Goal: Navigation & Orientation: Find specific page/section

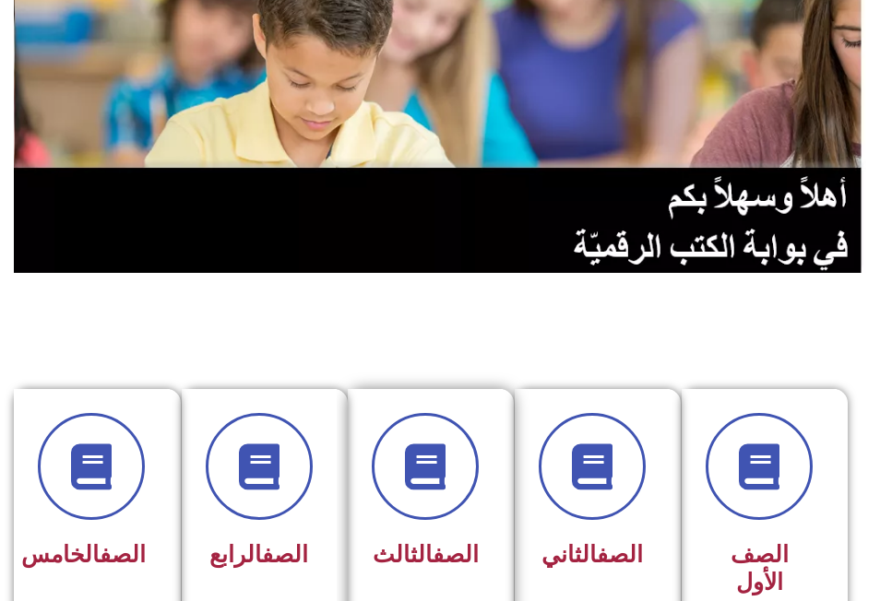
scroll to position [369, 0]
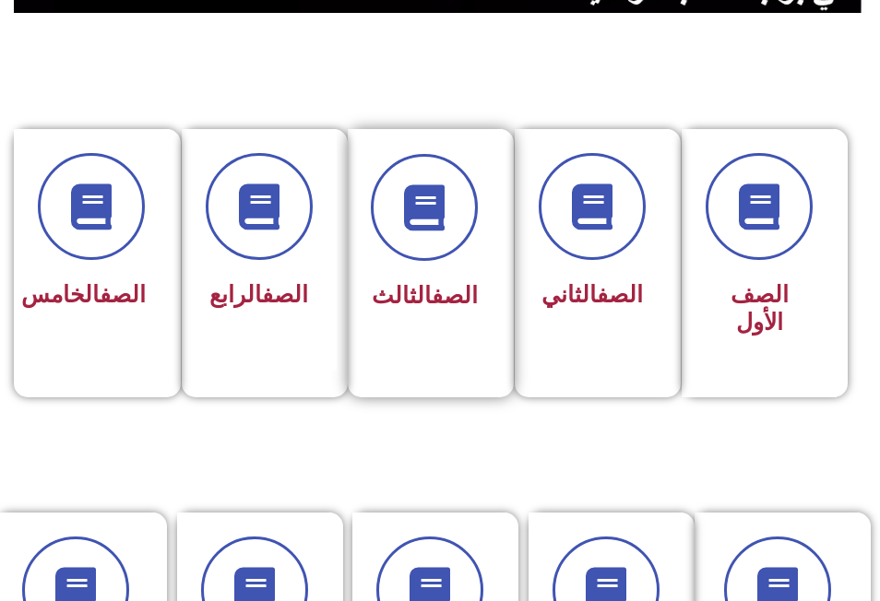
click at [438, 319] on div "الصف الثالث" at bounding box center [426, 250] width 156 height 243
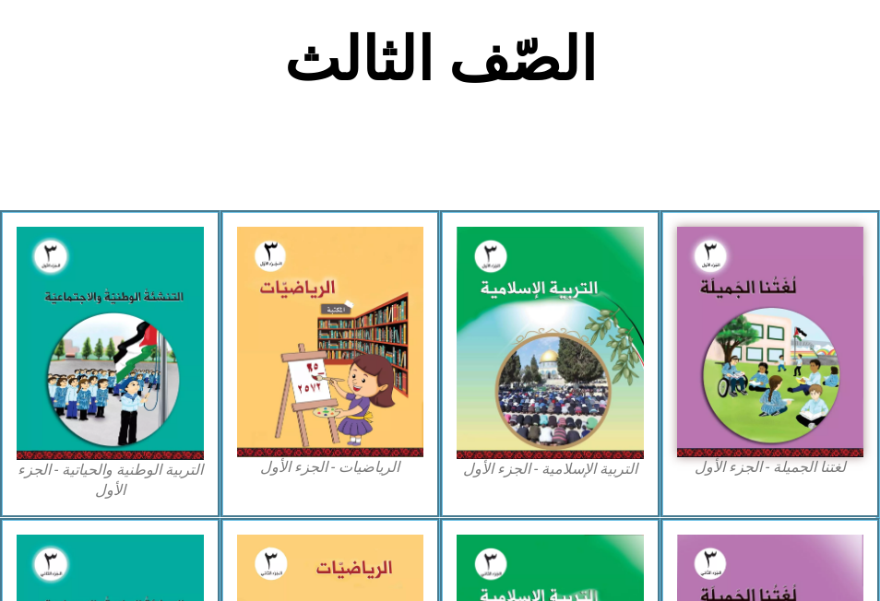
scroll to position [369, 0]
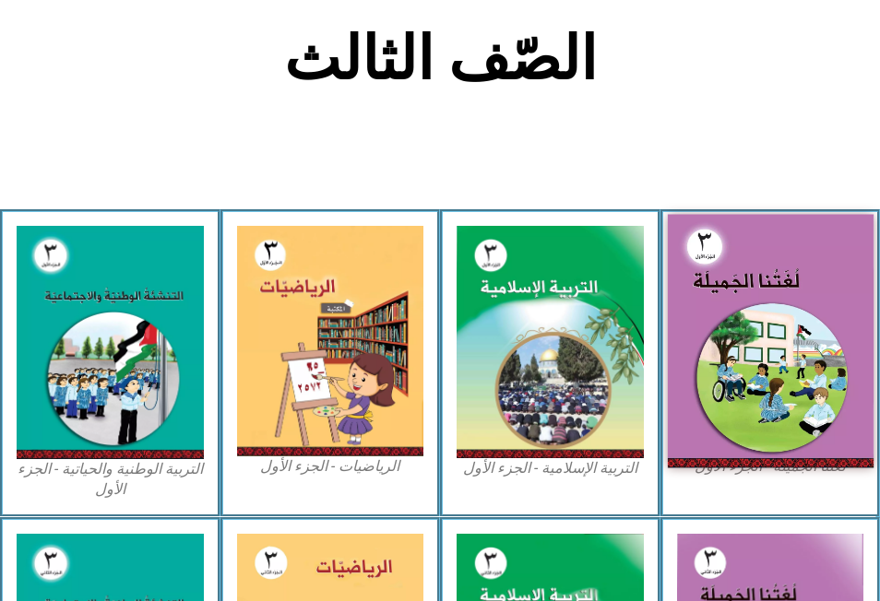
click at [765, 241] on img at bounding box center [770, 341] width 206 height 253
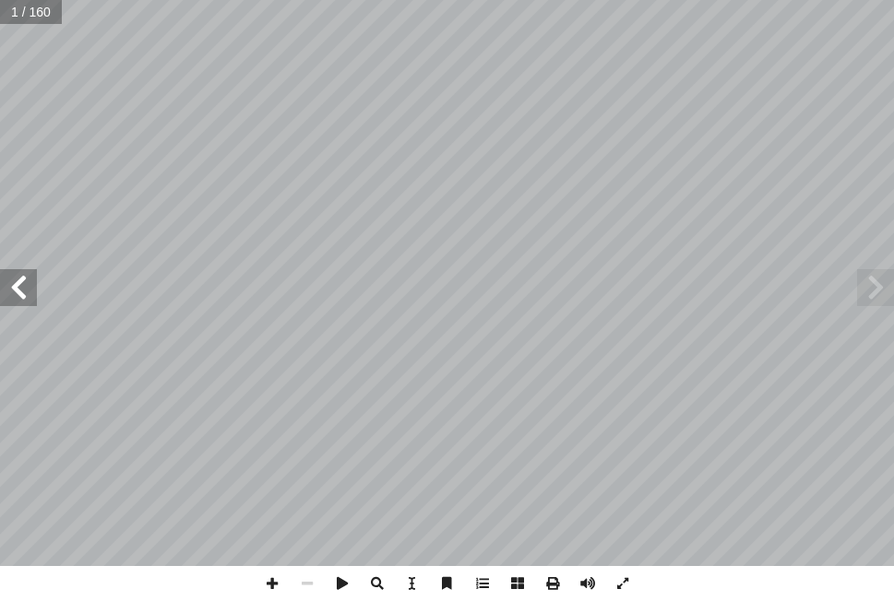
click at [20, 288] on span at bounding box center [18, 287] width 37 height 37
click at [21, 283] on span at bounding box center [18, 287] width 37 height 37
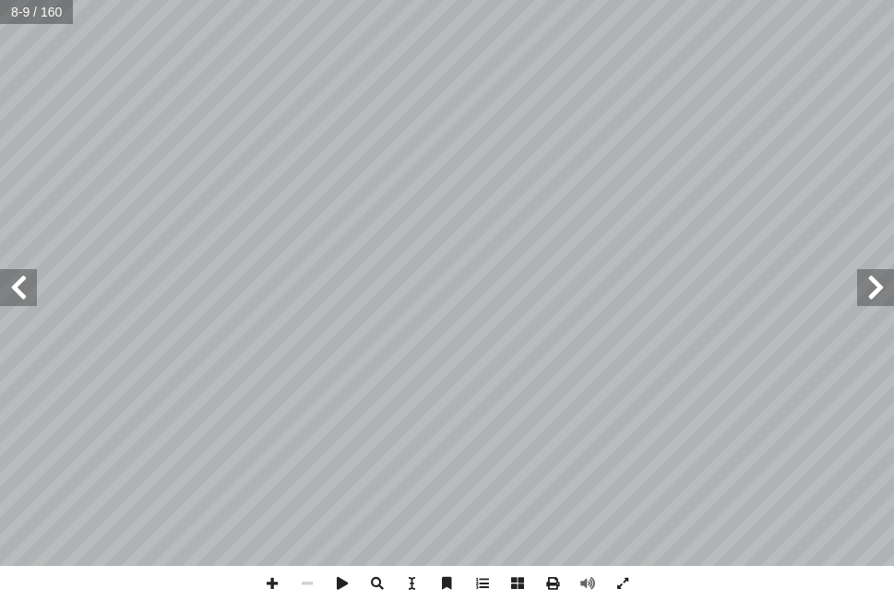
click at [17, 288] on span at bounding box center [18, 287] width 37 height 37
click at [27, 283] on span at bounding box center [18, 287] width 37 height 37
click at [308, 585] on span at bounding box center [307, 583] width 35 height 35
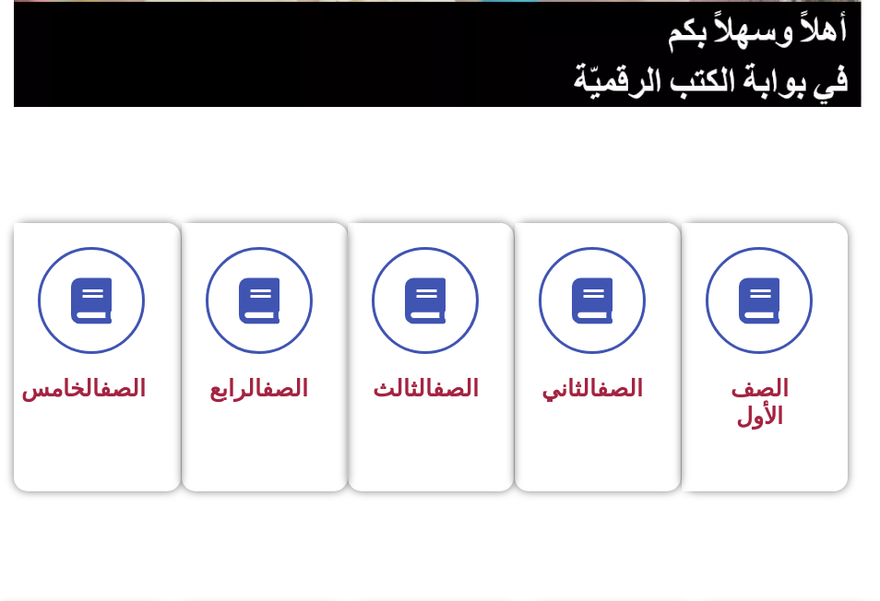
scroll to position [277, 0]
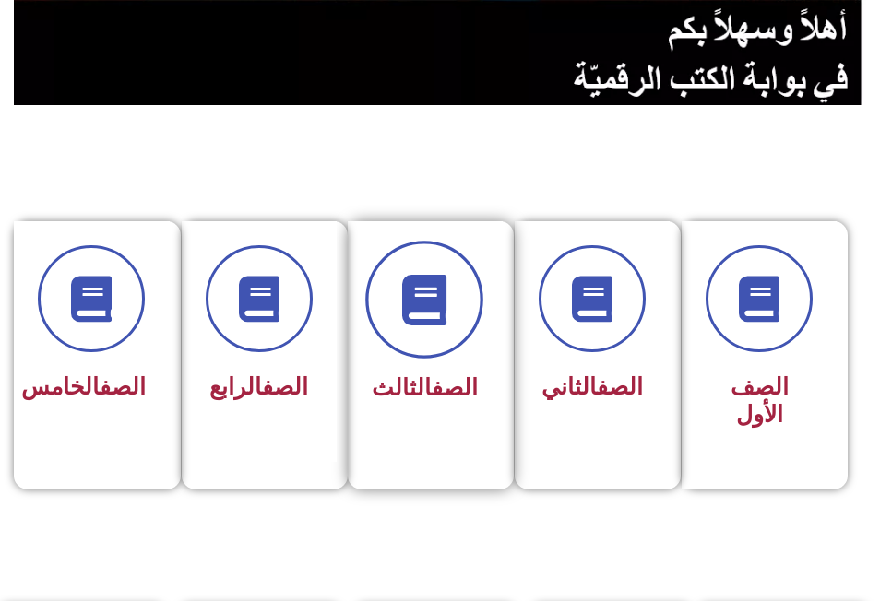
click at [430, 318] on icon at bounding box center [424, 299] width 51 height 51
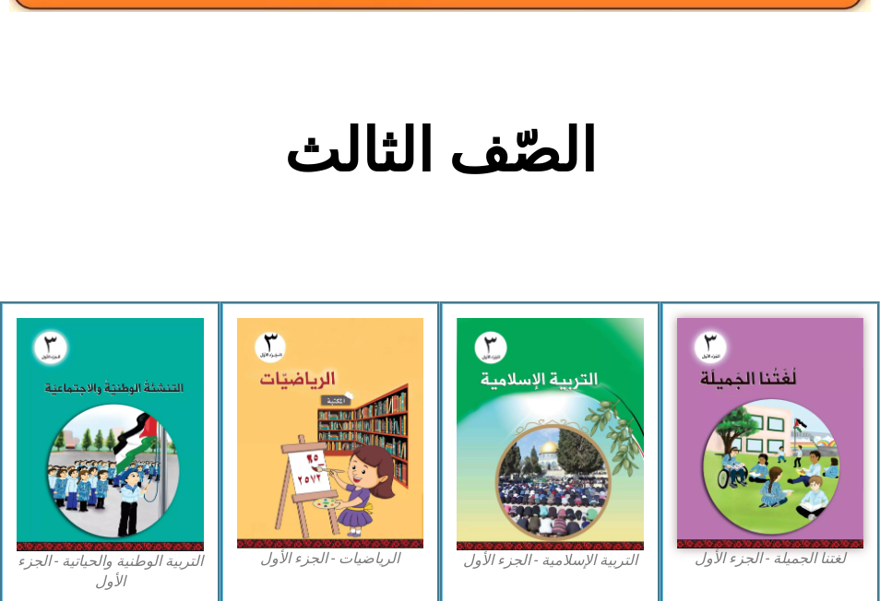
scroll to position [369, 0]
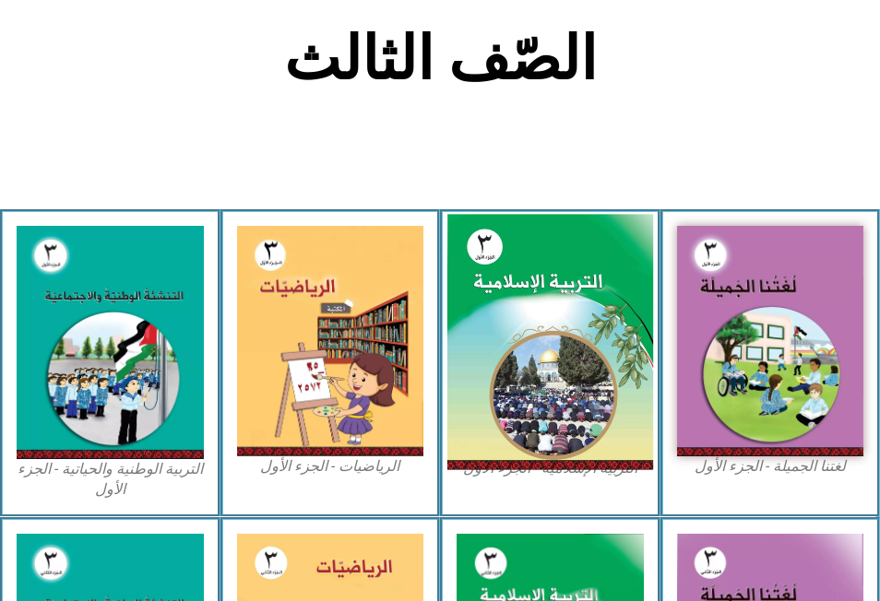
click at [525, 337] on img at bounding box center [550, 343] width 206 height 256
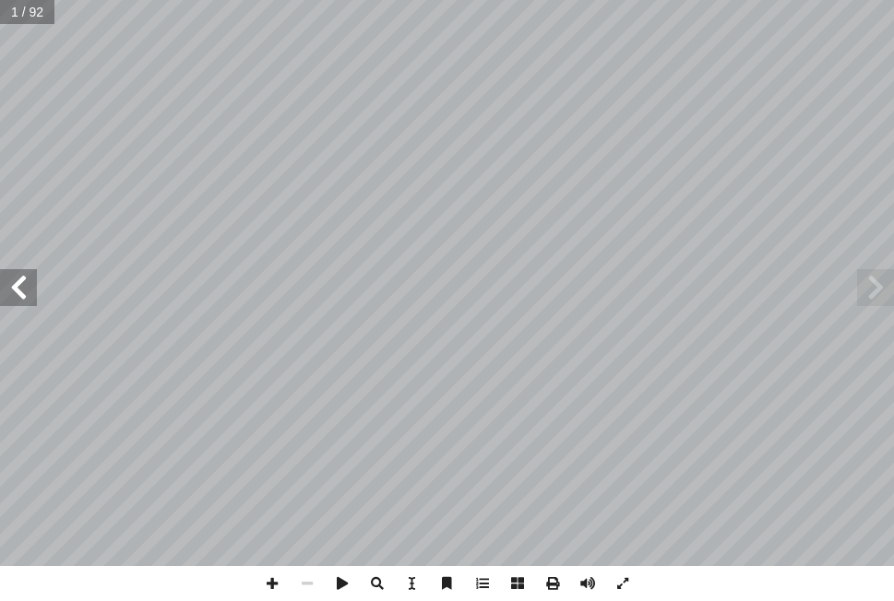
click at [23, 304] on span at bounding box center [18, 287] width 37 height 37
click at [18, 293] on span at bounding box center [18, 287] width 37 height 37
click at [18, 291] on span at bounding box center [18, 287] width 37 height 37
click at [19, 285] on span at bounding box center [18, 287] width 37 height 37
click at [304, 580] on span at bounding box center [307, 583] width 35 height 35
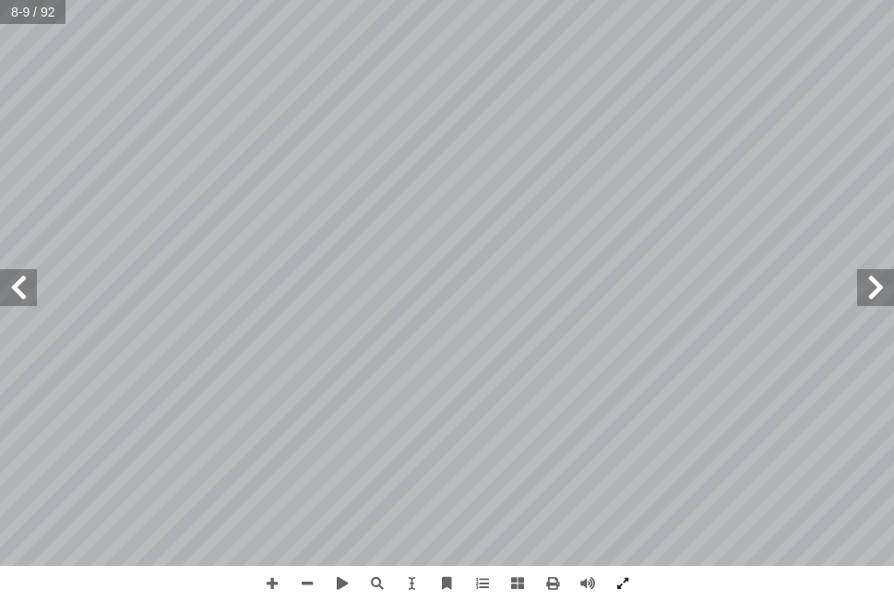
click at [20, 283] on span at bounding box center [18, 287] width 37 height 37
click at [877, 293] on span at bounding box center [875, 287] width 37 height 37
click at [304, 582] on span at bounding box center [307, 583] width 35 height 35
